Goal: Task Accomplishment & Management: Complete application form

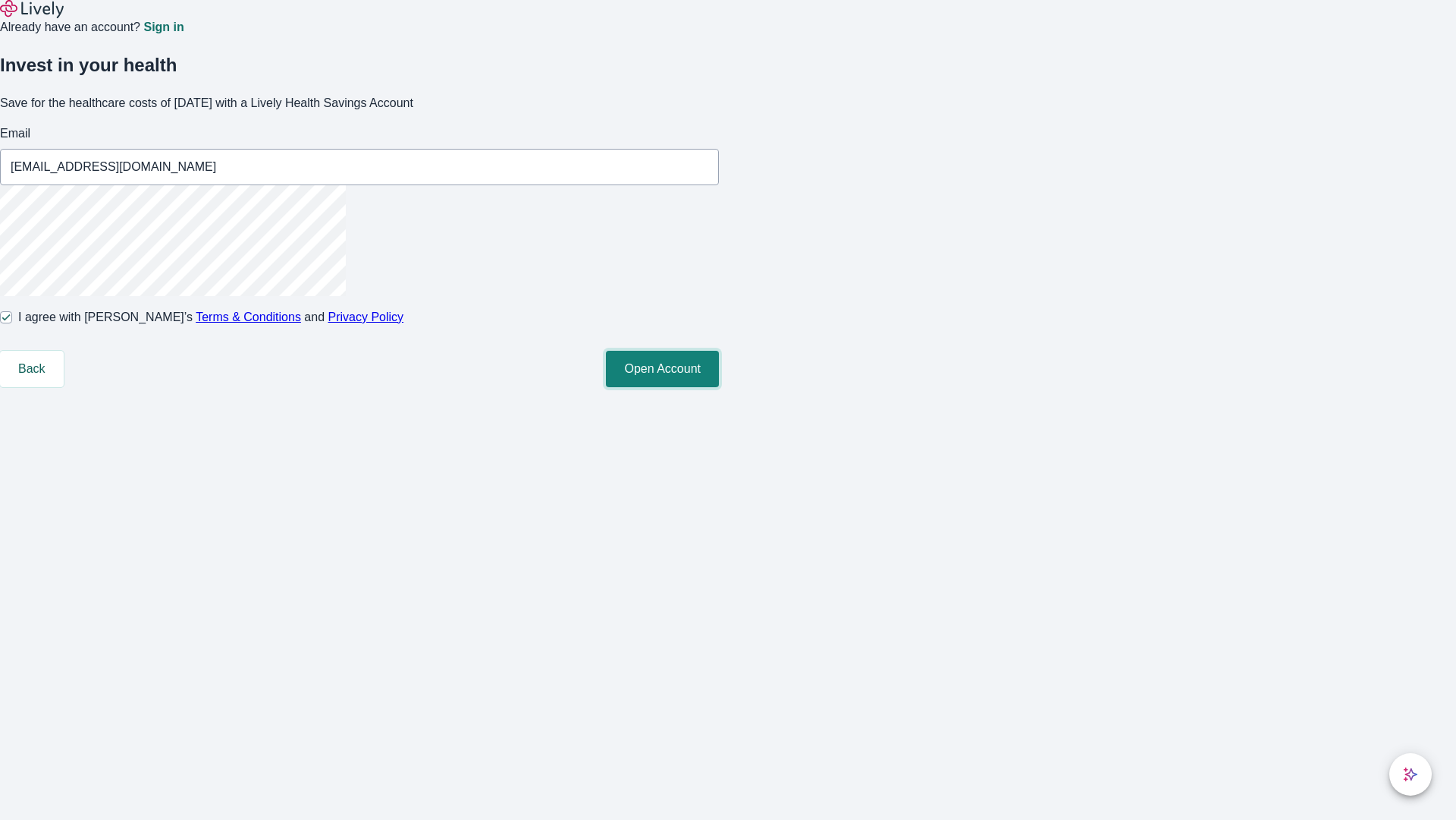
click at [720, 387] on button "Open Account" at bounding box center [663, 368] width 113 height 36
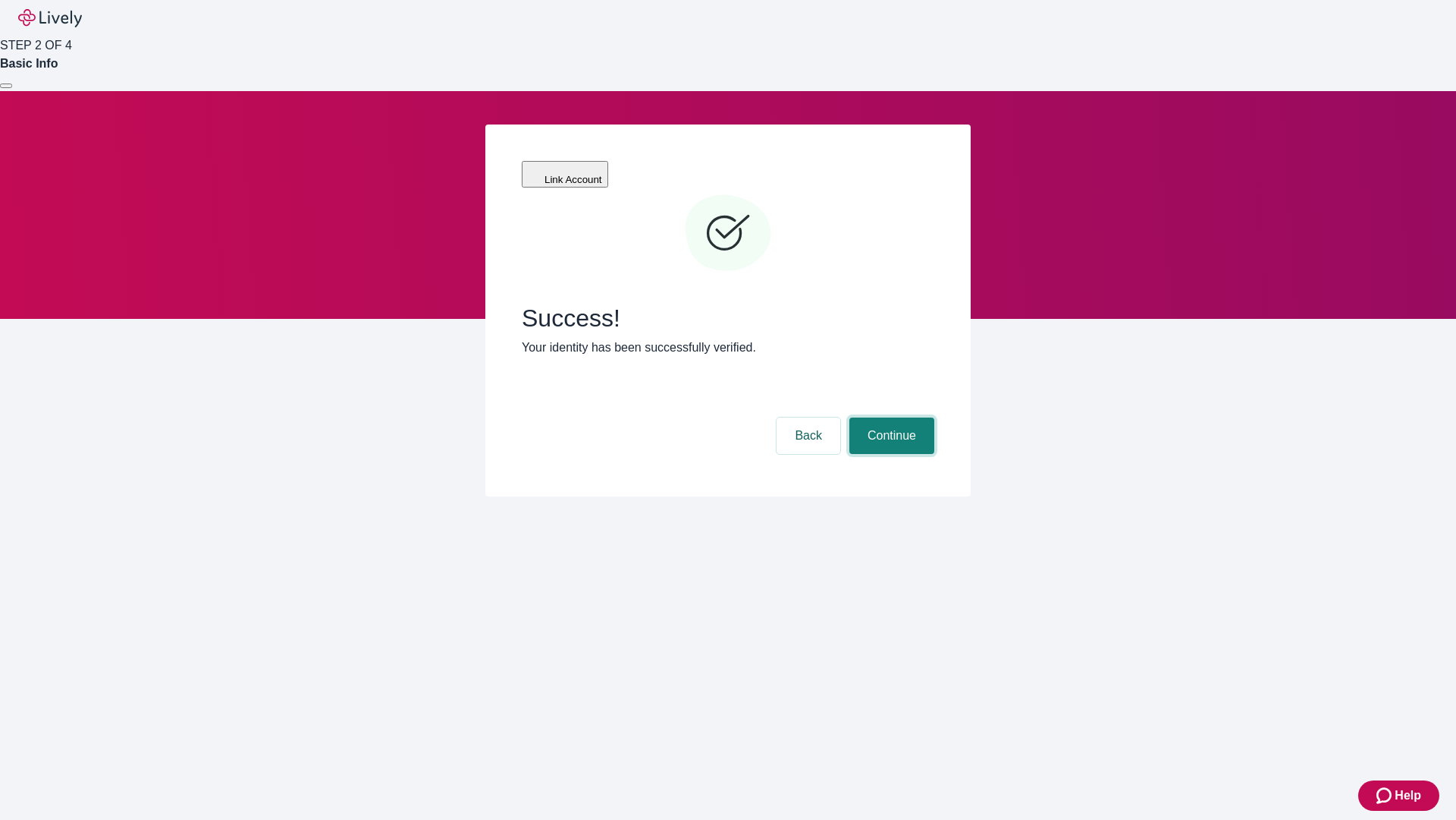
click at [890, 417] on button "Continue" at bounding box center [892, 435] width 85 height 36
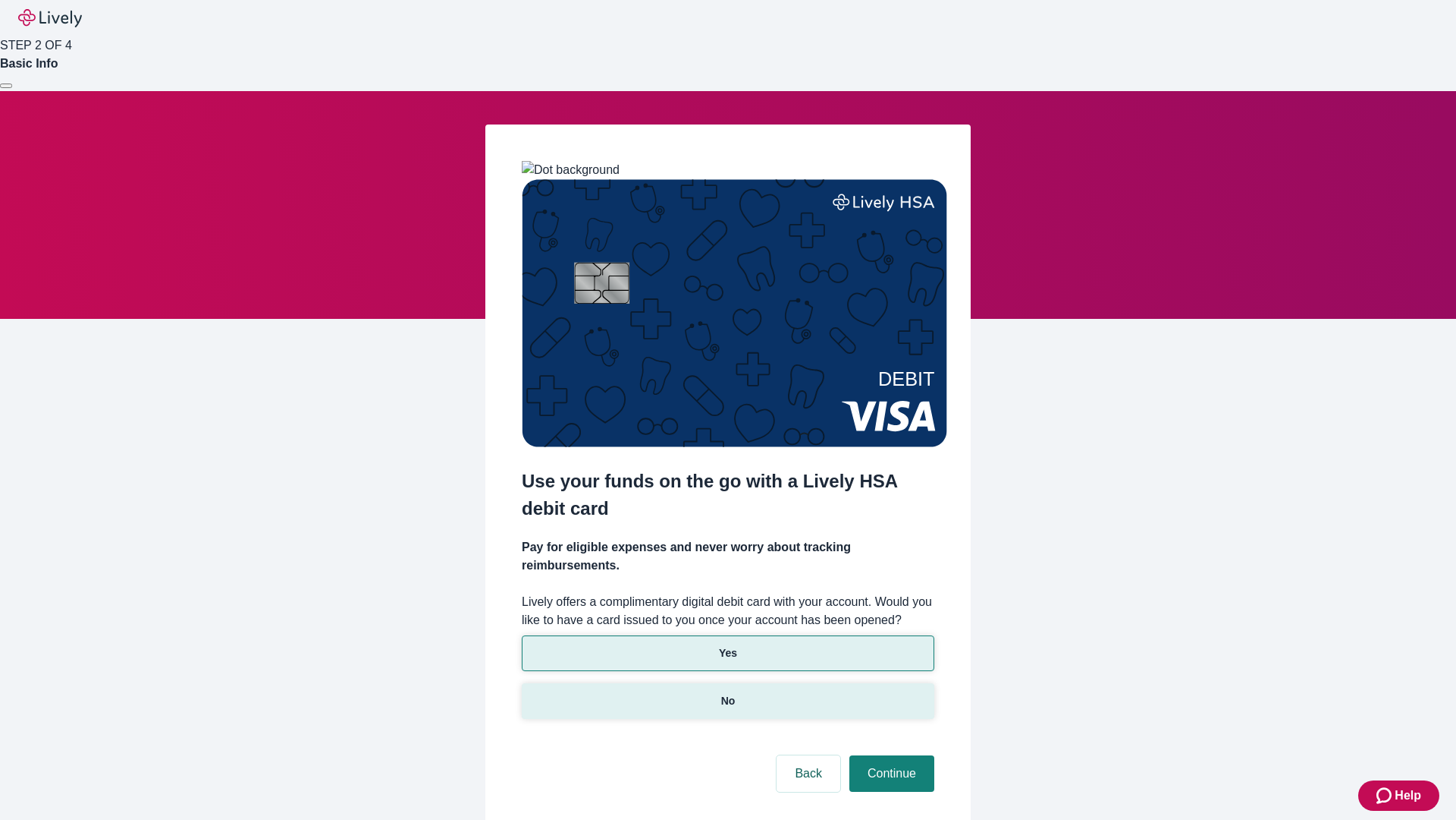
click at [727, 693] on p "No" at bounding box center [728, 700] width 14 height 16
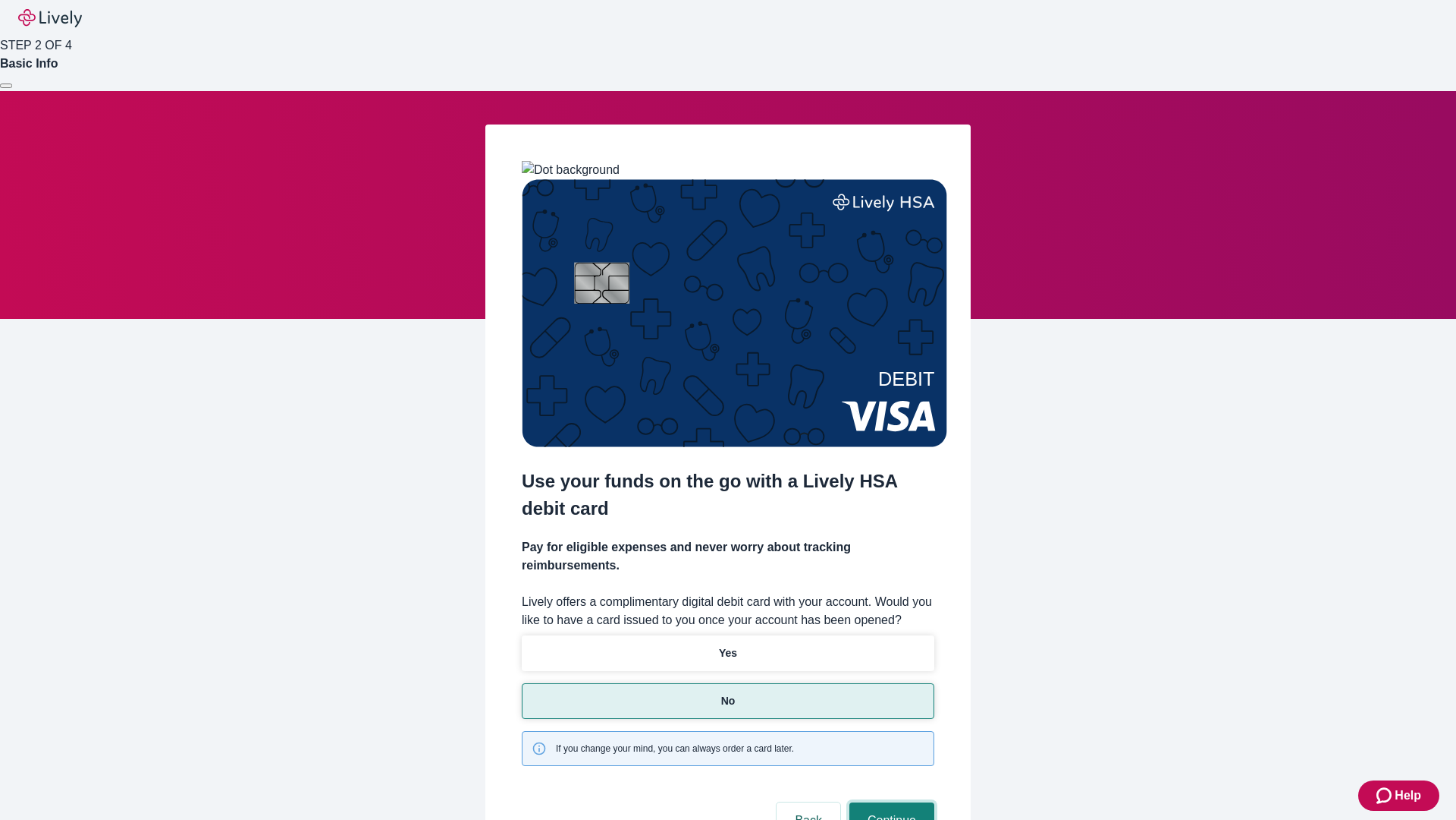
click at [890, 802] on button "Continue" at bounding box center [892, 820] width 85 height 36
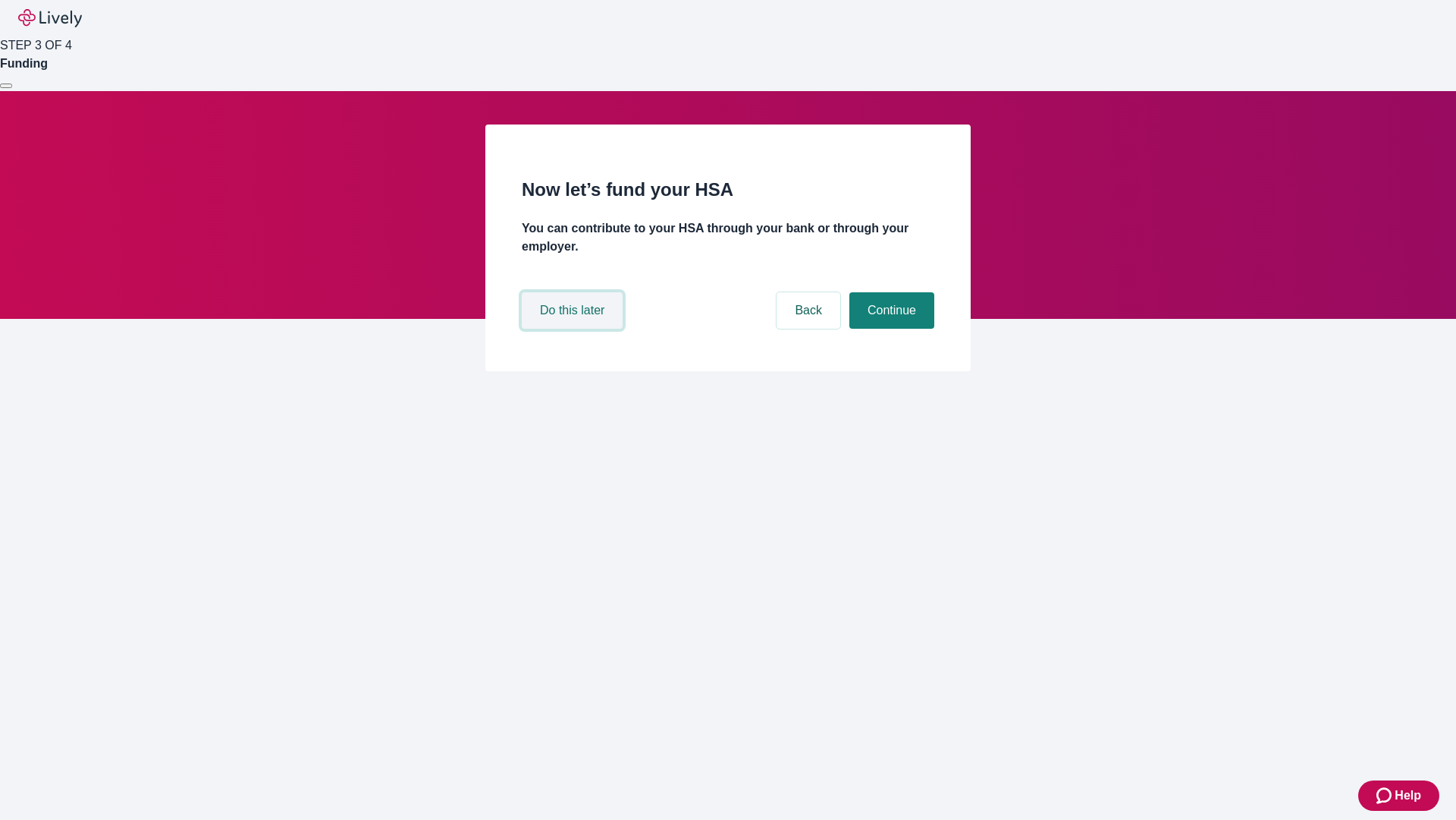
click at [574, 328] on button "Do this later" at bounding box center [572, 310] width 101 height 36
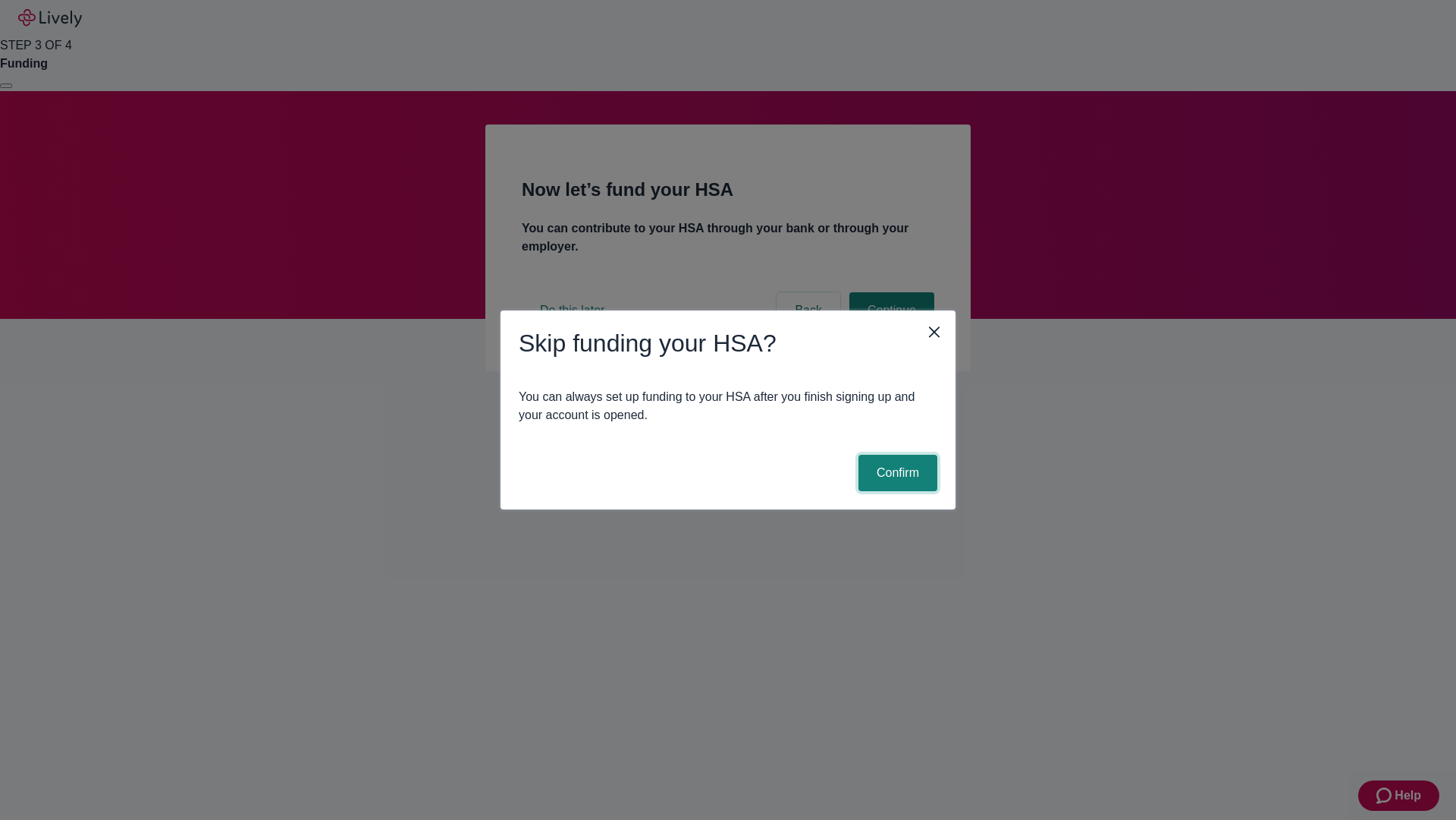
click at [896, 473] on button "Confirm" at bounding box center [898, 472] width 79 height 36
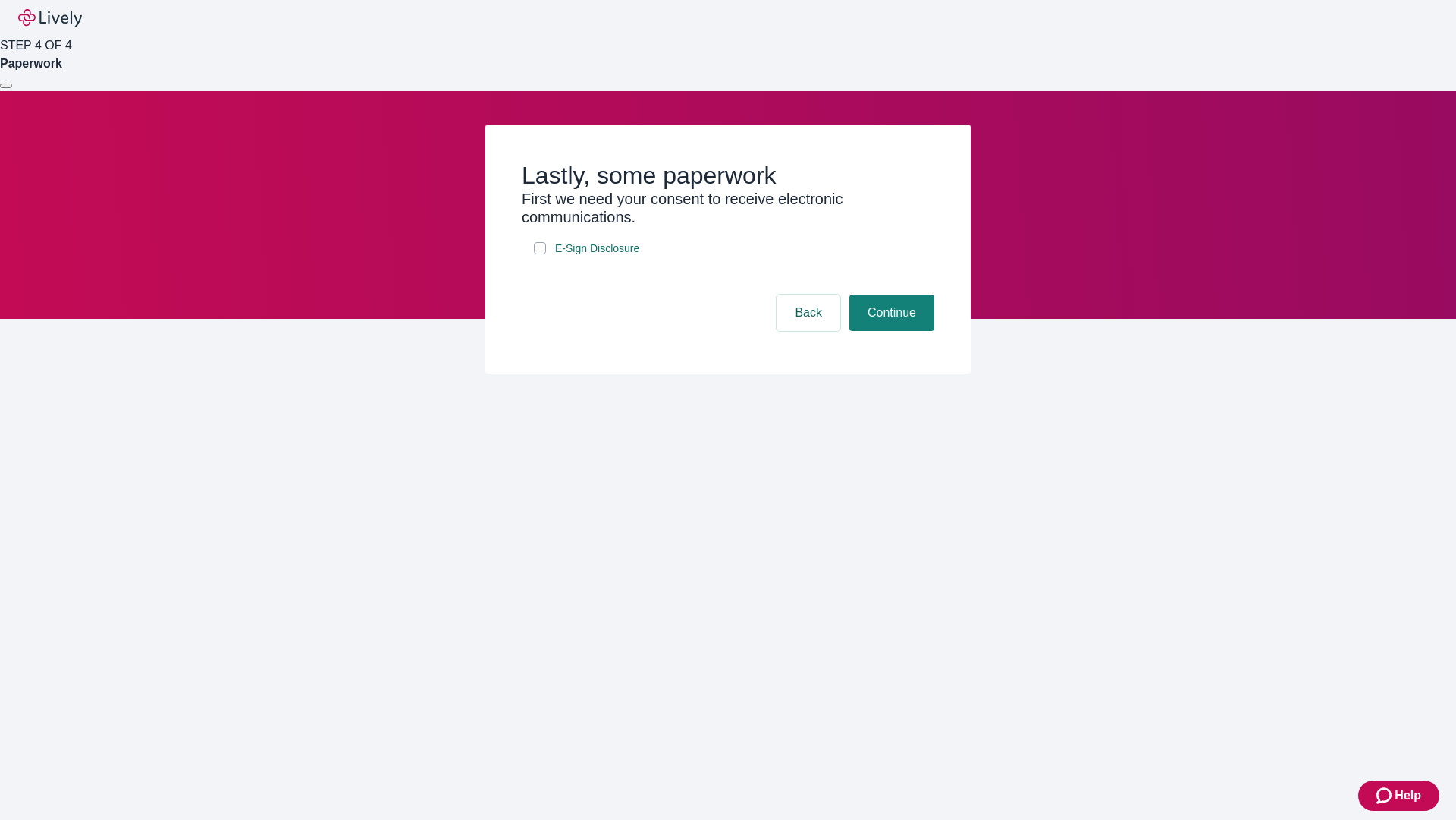
click at [540, 254] on input "E-Sign Disclosure" at bounding box center [539, 248] width 12 height 12
checkbox input "true"
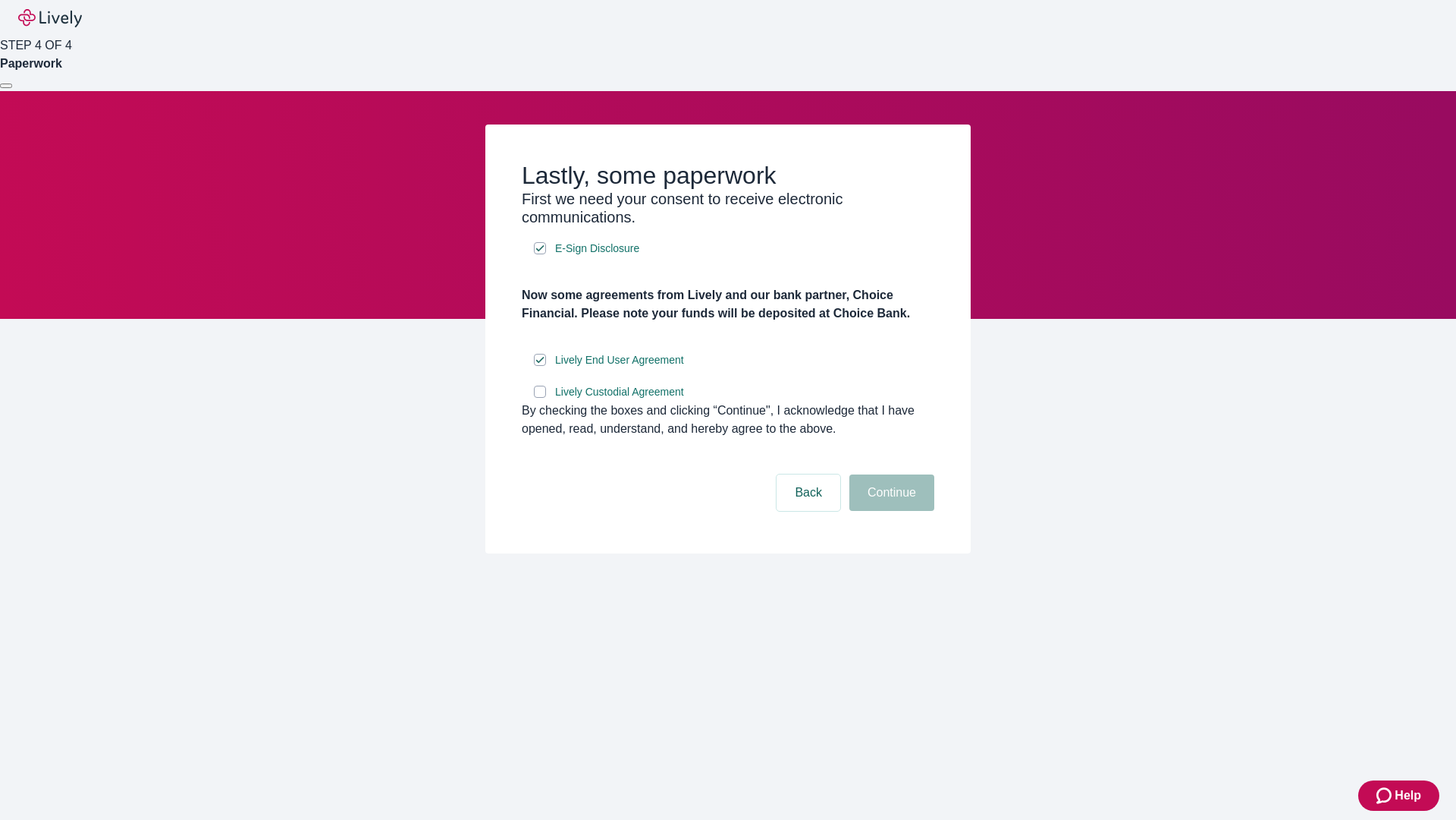
click at [540, 397] on input "Lively Custodial Agreement" at bounding box center [539, 391] width 12 height 12
checkbox input "true"
click at [890, 511] on button "Continue" at bounding box center [892, 492] width 85 height 36
